Goal: Information Seeking & Learning: Learn about a topic

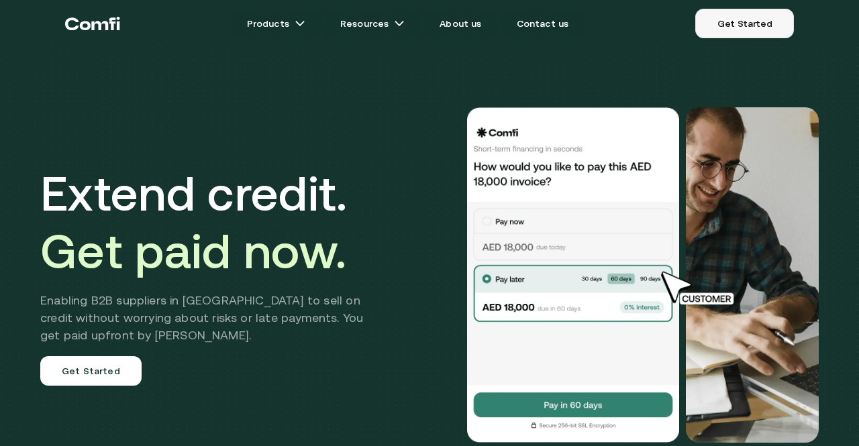
click at [746, 33] on link "Get Started" at bounding box center [744, 24] width 99 height 30
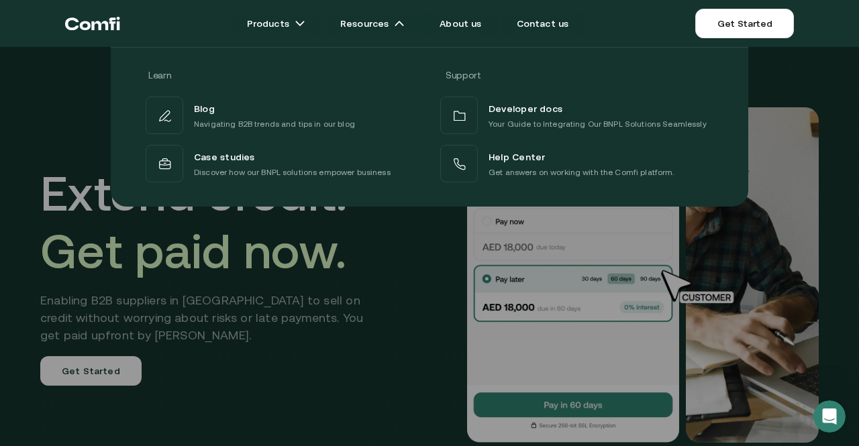
click at [79, 18] on icon "Return to the top of the Comfi home page" at bounding box center [92, 23] width 55 height 40
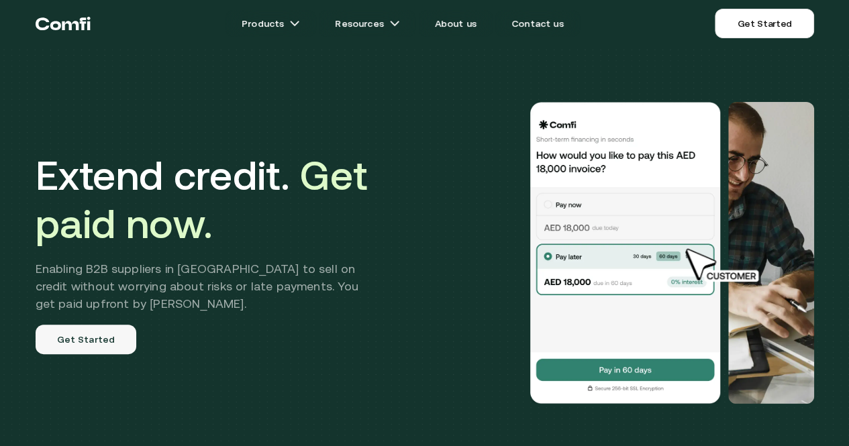
click at [74, 354] on link "Get Started" at bounding box center [86, 340] width 101 height 30
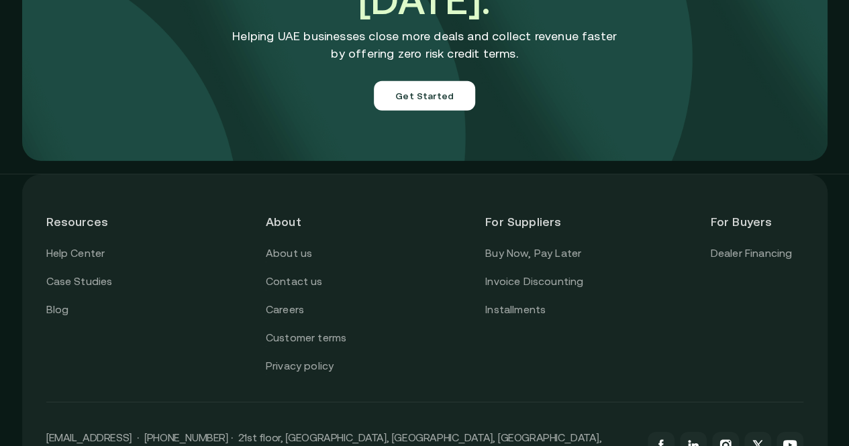
scroll to position [4630, 0]
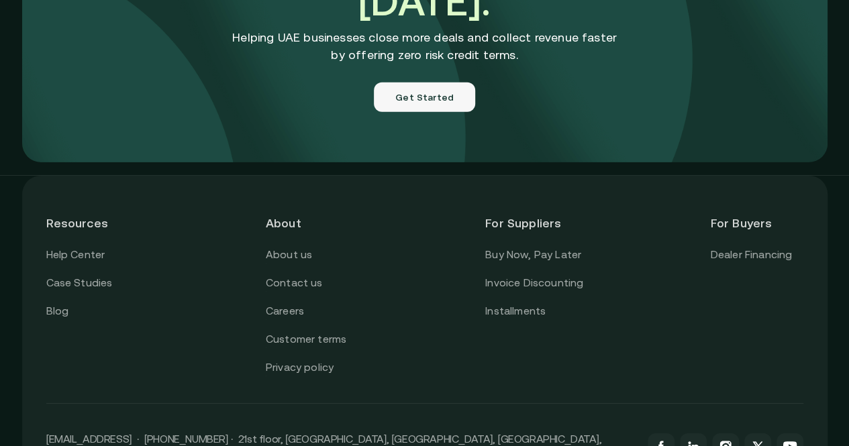
click at [431, 112] on button "Get Started" at bounding box center [424, 98] width 101 height 30
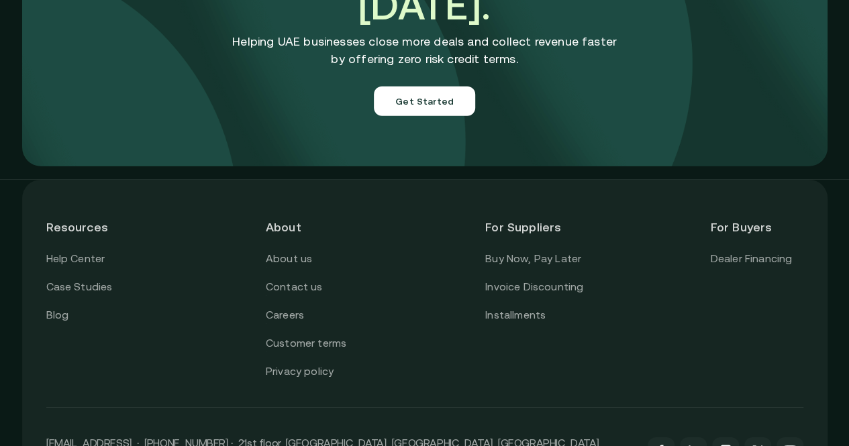
scroll to position [4630, 0]
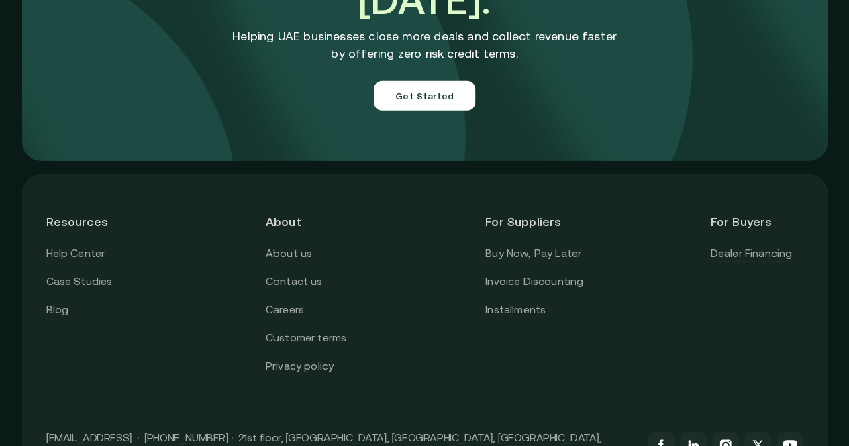
click at [747, 262] on link "Dealer Financing" at bounding box center [751, 253] width 82 height 17
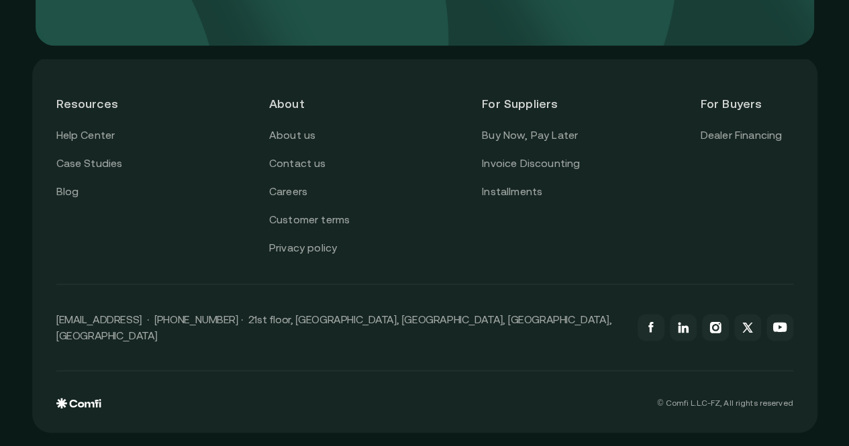
scroll to position [3390, 0]
